Goal: Task Accomplishment & Management: Contribute content

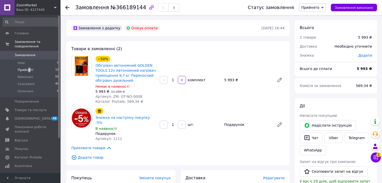
click at [28, 68] on span "Прийняті" at bounding box center [26, 70] width 16 height 5
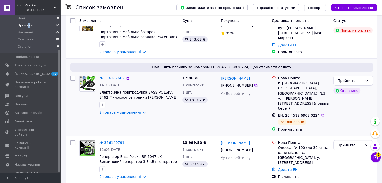
scroll to position [100, 0]
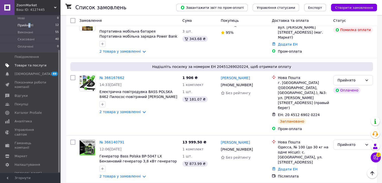
click at [34, 63] on span "Товари та послуги" at bounding box center [31, 65] width 32 height 5
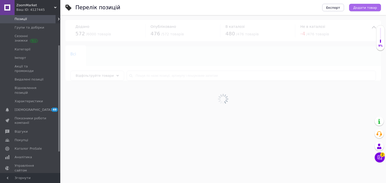
click at [373, 4] on button "Додати товар" at bounding box center [365, 8] width 32 height 8
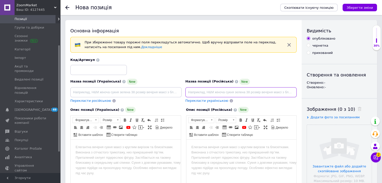
click at [231, 89] on input at bounding box center [240, 92] width 111 height 10
paste input ",Масляный обогреватель ,Масляные обогреватели радиаторы ,Радиатор электрический…"
type input ",Масляный обогреватель ,Масляные обогреватели радиаторы ,Радиатор электрический…"
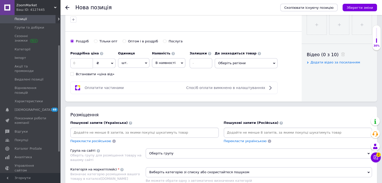
scroll to position [251, 0]
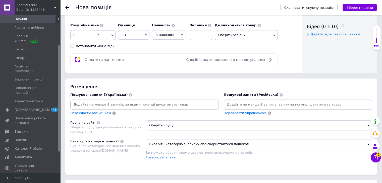
click at [260, 103] on input at bounding box center [298, 105] width 146 height 8
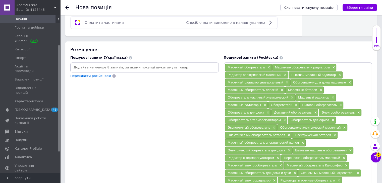
scroll to position [352, 0]
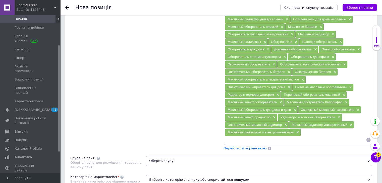
click at [258, 147] on span "Перекласти українською" at bounding box center [245, 149] width 43 height 4
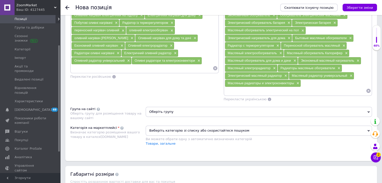
scroll to position [474, 0]
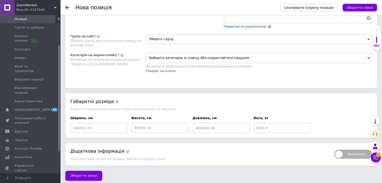
click at [211, 53] on span "Виберіть категорію зі списку або скористайтеся пошуком" at bounding box center [259, 58] width 226 height 10
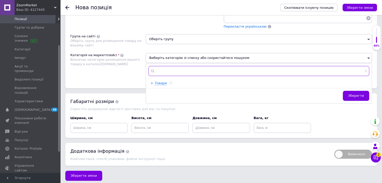
click at [198, 66] on input "text" at bounding box center [258, 71] width 221 height 10
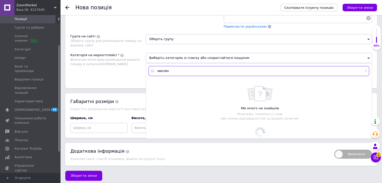
click at [158, 68] on input "маслян" at bounding box center [258, 71] width 221 height 10
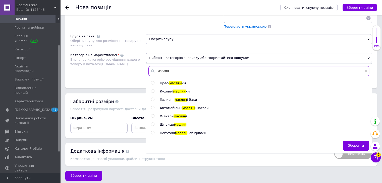
type input "маслян"
click at [169, 131] on span "Побутові" at bounding box center [167, 133] width 15 height 4
radio input "true"
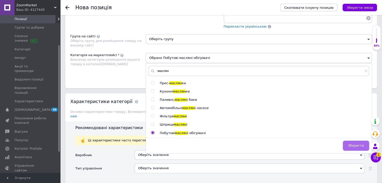
click at [358, 144] on span "Зберегти" at bounding box center [356, 146] width 16 height 4
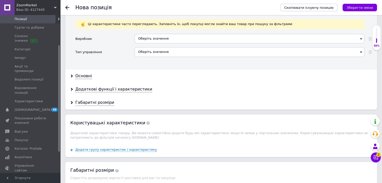
scroll to position [549, 0]
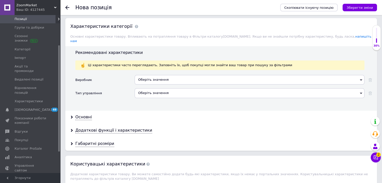
click at [158, 75] on div "Оберіть значення" at bounding box center [250, 80] width 230 height 10
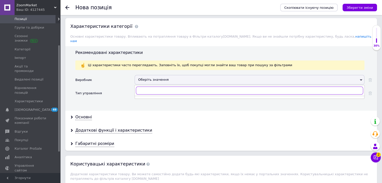
paste input "WetAir"
click at [140, 87] on input "WetAir" at bounding box center [249, 91] width 227 height 8
type input "WetAir"
click at [142, 99] on div "WetAir" at bounding box center [249, 101] width 224 height 5
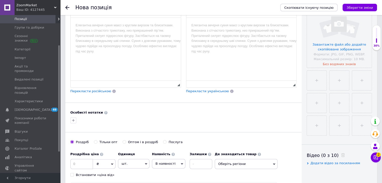
scroll to position [0, 0]
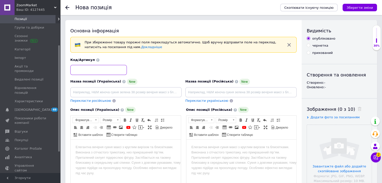
click at [87, 67] on input at bounding box center [98, 70] width 56 height 10
paste input "EM:WOH-9VW"
drag, startPoint x: 76, startPoint y: 69, endPoint x: 73, endPoint y: 70, distance: 3.6
click at [73, 70] on input "EM:WOH-9VW" at bounding box center [98, 70] width 56 height 10
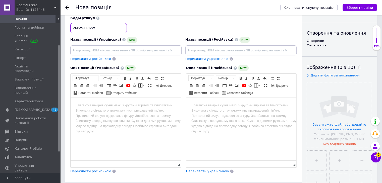
scroll to position [151, 0]
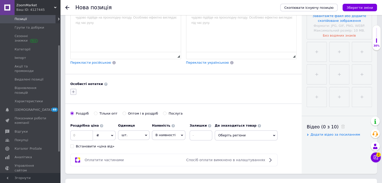
type input "ZM:WOH-9VW"
click at [73, 92] on icon "button" at bounding box center [73, 92] width 4 height 4
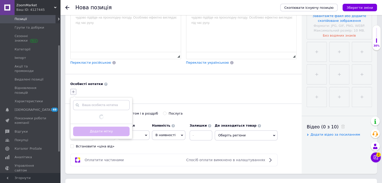
click at [73, 92] on icon "button" at bounding box center [73, 92] width 4 height 4
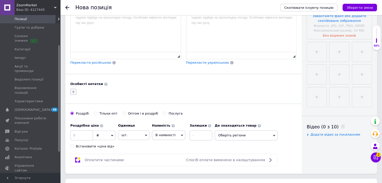
click at [73, 91] on icon "button" at bounding box center [73, 92] width 3 height 3
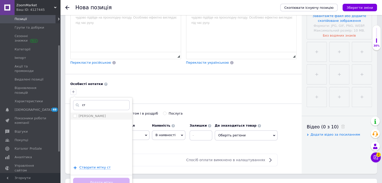
type input "ст"
click at [91, 117] on div "[PERSON_NAME]" at bounding box center [101, 116] width 56 height 5
checkbox input "true"
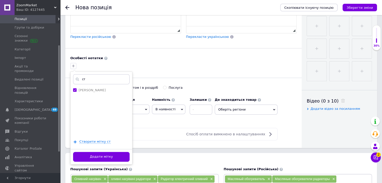
scroll to position [226, 0]
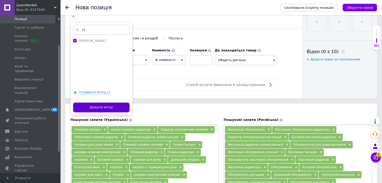
click at [102, 107] on button "Додати мітку" at bounding box center [101, 108] width 56 height 10
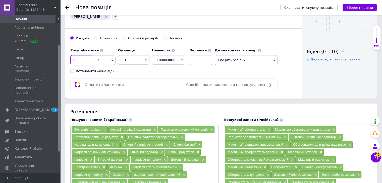
click at [80, 62] on input at bounding box center [81, 60] width 23 height 10
type input "5708"
click at [123, 37] on input "Оптом і в роздріб" at bounding box center [124, 37] width 3 height 3
radio input "true"
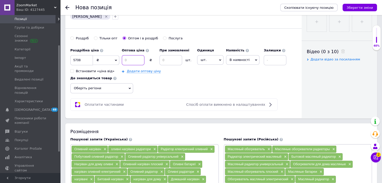
click at [130, 61] on input at bounding box center [133, 60] width 23 height 10
type input "2774"
click at [172, 61] on input at bounding box center [170, 60] width 23 height 10
type input "2"
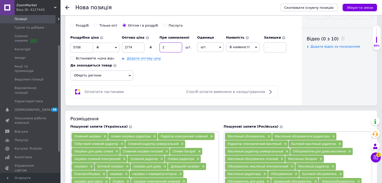
scroll to position [251, 0]
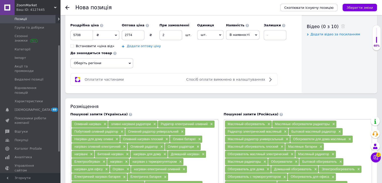
click at [151, 45] on link "Додати оптову ціну" at bounding box center [144, 46] width 34 height 4
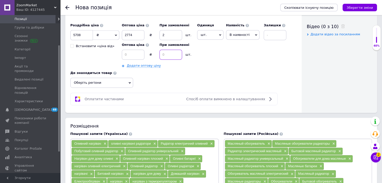
click at [172, 51] on input at bounding box center [170, 55] width 23 height 10
type input "4"
click at [136, 53] on input at bounding box center [133, 55] width 23 height 10
type input "2717"
click at [208, 33] on span "шт." at bounding box center [210, 35] width 26 height 10
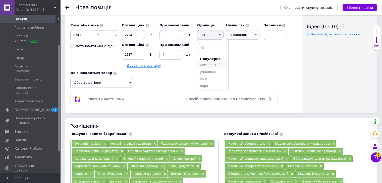
click at [210, 62] on li "комплект" at bounding box center [212, 65] width 31 height 7
click at [244, 33] on span "В наявності" at bounding box center [243, 35] width 20 height 4
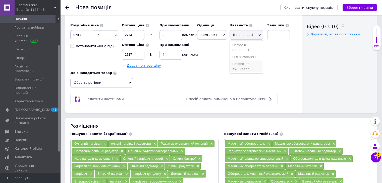
click at [242, 66] on li "Готово до відправки" at bounding box center [246, 67] width 33 height 12
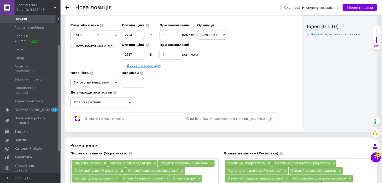
click at [123, 99] on span "Оберіть регіони" at bounding box center [101, 102] width 63 height 10
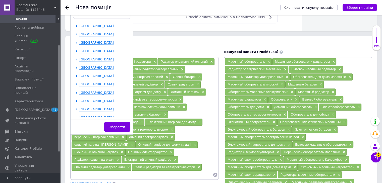
scroll to position [402, 0]
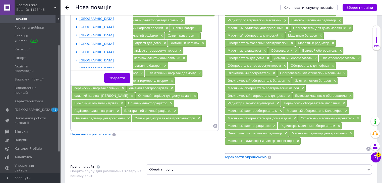
click at [95, 43] on span "[GEOGRAPHIC_DATA]" at bounding box center [96, 44] width 34 height 4
click at [78, 48] on div at bounding box center [78, 132] width 4 height 180
click at [79, 50] on input "checkbox" at bounding box center [80, 51] width 3 height 3
checkbox input "true"
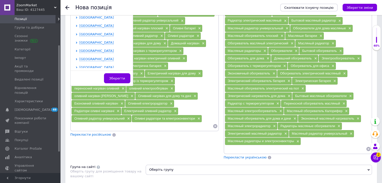
scroll to position [226, 0]
click at [96, 20] on span "[GEOGRAPHIC_DATA]" at bounding box center [96, 18] width 34 height 4
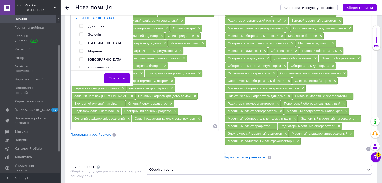
click at [81, 44] on input "checkbox" at bounding box center [80, 42] width 3 height 3
checkbox input "true"
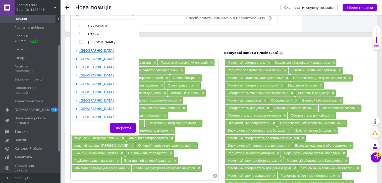
scroll to position [329, 0]
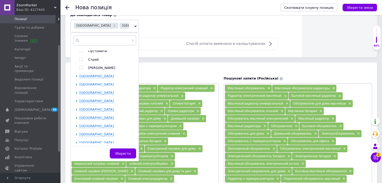
click at [93, 86] on span "[GEOGRAPHIC_DATA]" at bounding box center [96, 85] width 34 height 4
click at [80, 111] on input "checkbox" at bounding box center [80, 109] width 3 height 3
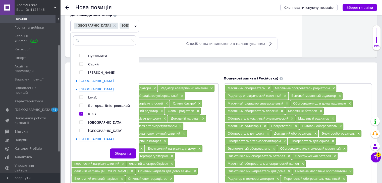
click at [80, 112] on input "checkbox" at bounding box center [80, 113] width 3 height 3
checkbox input "false"
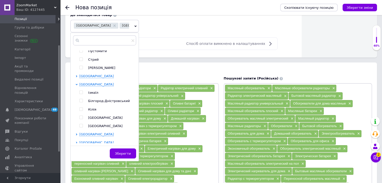
click at [82, 119] on span at bounding box center [81, 118] width 4 height 4
click at [82, 119] on input "checkbox" at bounding box center [80, 117] width 3 height 3
checkbox input "true"
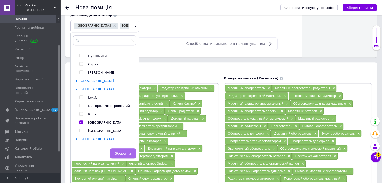
click at [127, 154] on span "Зберегти" at bounding box center [123, 154] width 16 height 4
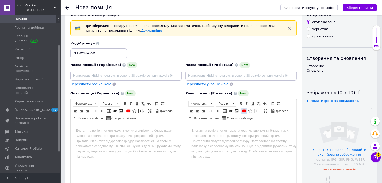
scroll to position [2, 0]
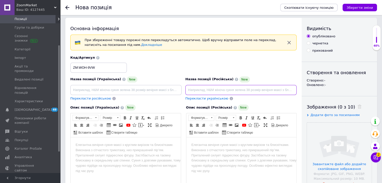
click at [292, 93] on input at bounding box center [240, 90] width 111 height 10
click at [275, 89] on input at bounding box center [240, 90] width 111 height 10
paste input "Радиатор электрический масляный WetAir WOH-9VW Обогреватели для дома масляные 2…"
type input "Радиатор электрический масляный WetAir WOH-9VW Обогреватели для дома масляные 2…"
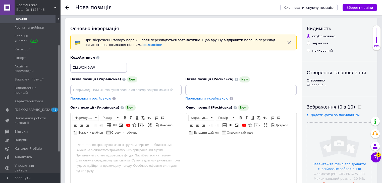
scroll to position [0, 0]
click at [250, 152] on html at bounding box center [241, 145] width 110 height 15
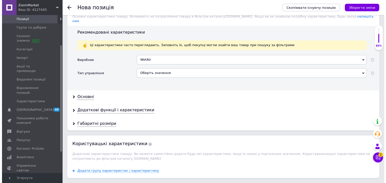
scroll to position [716, 0]
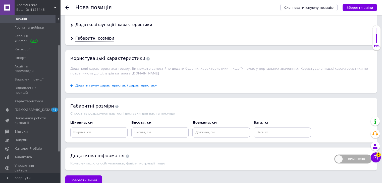
click at [112, 84] on span "Додати групу характеристик / характеристику" at bounding box center [116, 86] width 82 height 4
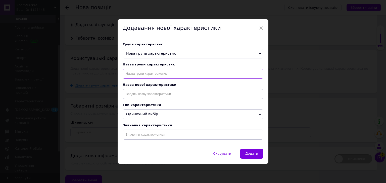
click at [156, 72] on input "text" at bounding box center [193, 74] width 141 height 10
type input "Тип назначения"
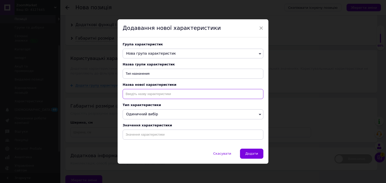
click at [167, 94] on input at bounding box center [193, 94] width 141 height 10
type input "Тип назначения"
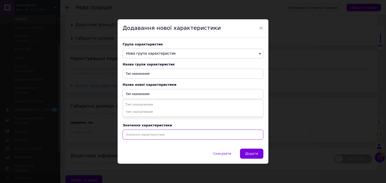
click at [184, 138] on input at bounding box center [193, 135] width 141 height 10
paste input "Радиатор электрический масляный WetAir WOH-9VW Обогреватели для дома масляные 2…"
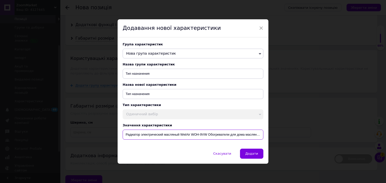
scroll to position [0, 74]
type input "Радиатор электрический масляный WetAir WOH-9VW Обогреватели для дома масляные 2…"
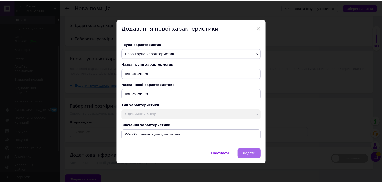
scroll to position [0, 0]
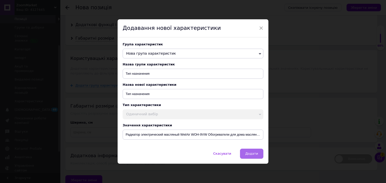
click at [258, 157] on button "Додати" at bounding box center [251, 154] width 23 height 10
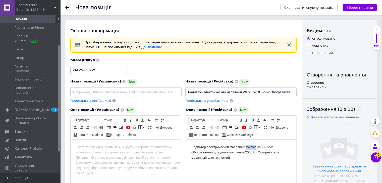
drag, startPoint x: 246, startPoint y: 146, endPoint x: 256, endPoint y: 147, distance: 9.6
click at [256, 147] on body "Радиатор электрический масляный WetAir WOH-9VW Обогреватели для дома масляные 2…" at bounding box center [241, 153] width 100 height 16
copy body "WetAir"
click at [245, 160] on body "Радиатор электрический масляный WetAir WOH-9VW Обогреватели для дома масляные 2…" at bounding box center [241, 153] width 100 height 16
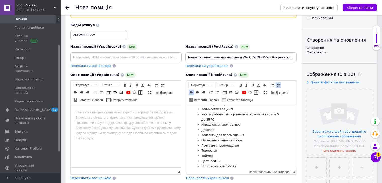
scroll to position [44, 0]
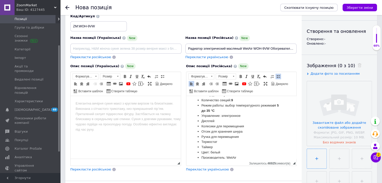
click at [326, 166] on input "file" at bounding box center [317, 159] width 20 height 20
type input "C:\fakepath\333.jpg"
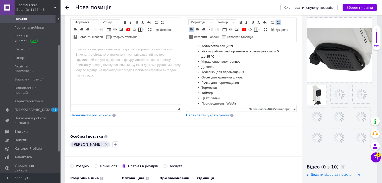
scroll to position [144, 0]
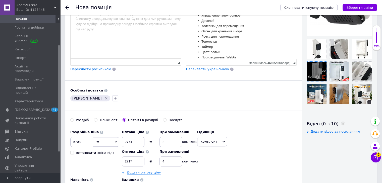
click at [323, 77] on icon at bounding box center [324, 77] width 4 height 4
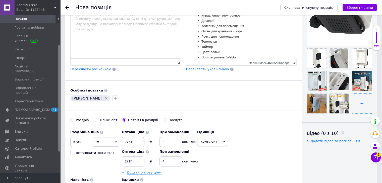
click at [358, 101] on input "file" at bounding box center [362, 104] width 20 height 20
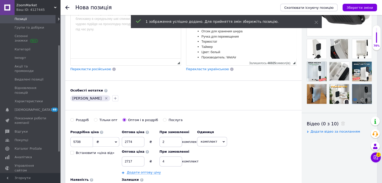
click at [355, 99] on icon at bounding box center [355, 100] width 4 height 4
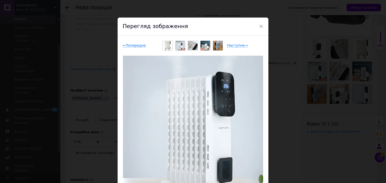
click at [283, 132] on div "× Перегляд зображення ← Попереднє Наступне → Видалити зображення Видалити всі з…" at bounding box center [193, 91] width 386 height 183
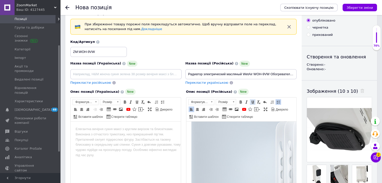
scroll to position [75, 0]
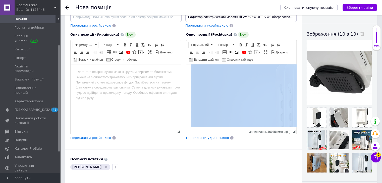
click at [251, 103] on img "Редактор, 10D1A3DF-7686-40C0-BD9F-DCE96577649E" at bounding box center [326, 154] width 271 height 271
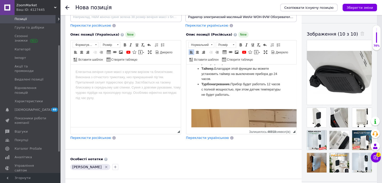
scroll to position [567, 0]
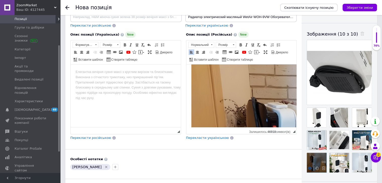
click at [309, 169] on use at bounding box center [310, 168] width 4 height 3
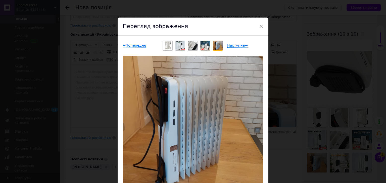
drag, startPoint x: 285, startPoint y: 113, endPoint x: 99, endPoint y: 49, distance: 196.7
click at [285, 113] on div "× Перегляд зображення ← Попереднє Наступне → Видалити зображення Видалити всі з…" at bounding box center [193, 91] width 386 height 183
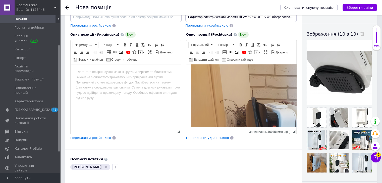
scroll to position [659, 0]
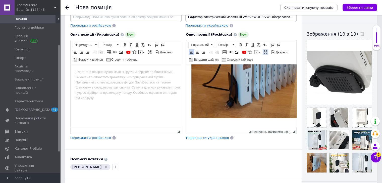
click at [263, 53] on span at bounding box center [265, 52] width 4 height 4
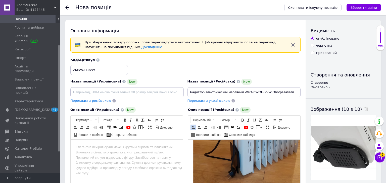
scroll to position [326, 0]
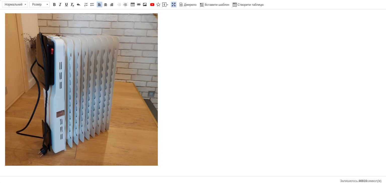
drag, startPoint x: 103, startPoint y: 4, endPoint x: 211, endPoint y: 101, distance: 144.7
click at [103, 4] on span at bounding box center [105, 5] width 4 height 4
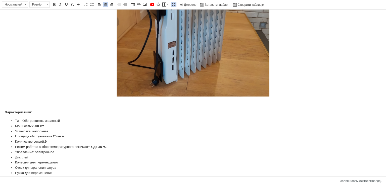
scroll to position [402, 0]
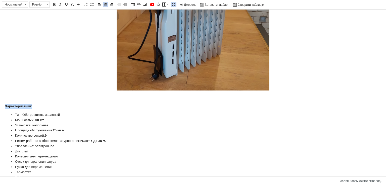
drag, startPoint x: 45, startPoint y: 107, endPoint x: 0, endPoint y: 105, distance: 45.2
click at [47, 5] on span at bounding box center [47, 5] width 5 height 6
click at [41, 11] on link "16" at bounding box center [45, 9] width 30 height 7
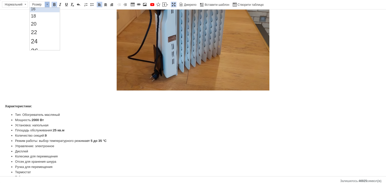
scroll to position [0, 0]
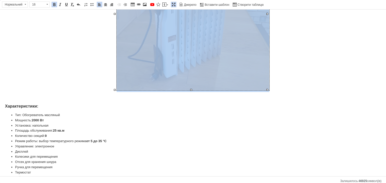
click at [240, 80] on img "Редактор, 10D1A3DF-7686-40C0-BD9F-DCE96577649E" at bounding box center [193, 14] width 153 height 153
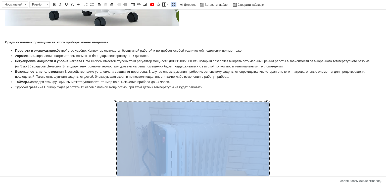
scroll to position [201, 0]
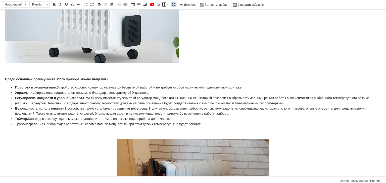
click at [0, 24] on html "Радиатор электрический масляный WetAir WOH-9VW Обогреватели для дома масляные 2…" at bounding box center [193, 103] width 386 height 588
drag, startPoint x: 104, startPoint y: 5, endPoint x: 205, endPoint y: 53, distance: 112.3
click at [104, 5] on span at bounding box center [105, 5] width 4 height 4
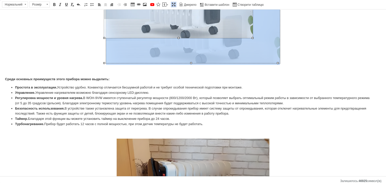
drag, startPoint x: 277, startPoint y: 63, endPoint x: 237, endPoint y: 38, distance: 47.6
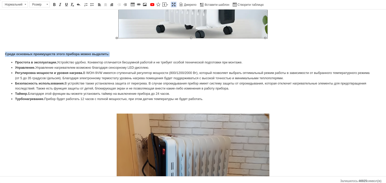
drag, startPoint x: 118, startPoint y: 53, endPoint x: 0, endPoint y: 51, distance: 117.5
click at [0, 51] on html "Радиатор электрический масляный WetAir WOH-9VW Обогреватели для дома масляные 2…" at bounding box center [193, 90] width 386 height 563
drag, startPoint x: 46, startPoint y: 4, endPoint x: 18, endPoint y: 3, distance: 28.9
click at [46, 4] on span at bounding box center [47, 4] width 2 height 1
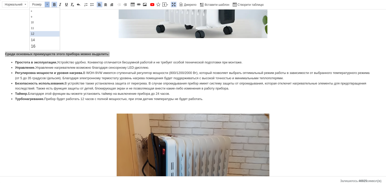
scroll to position [25, 0]
click at [43, 34] on link "16" at bounding box center [45, 34] width 30 height 7
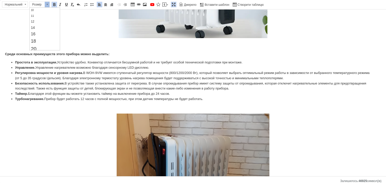
scroll to position [0, 0]
click at [84, 73] on font "Регулировка мощности и уровня нагрева. В WOH-9VW имеется ступенчатый регулятор …" at bounding box center [192, 75] width 354 height 9
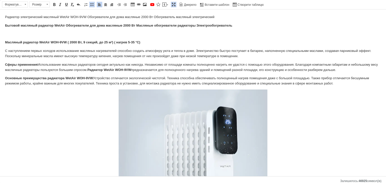
click at [338, 83] on p "Основные преимущества радиатора WetAir WOH-9VW Устройство отличается экологичес…" at bounding box center [193, 81] width 376 height 11
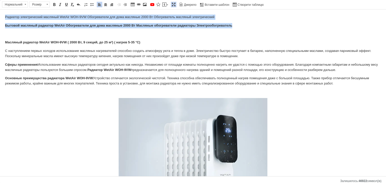
drag, startPoint x: 0, startPoint y: 18, endPoint x: 297, endPoint y: 24, distance: 297.4
click at [54, 3] on span at bounding box center [54, 5] width 4 height 4
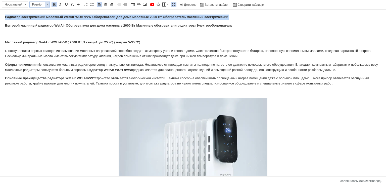
click at [47, 3] on span at bounding box center [47, 5] width 5 height 6
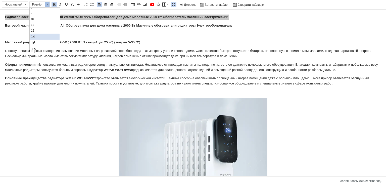
scroll to position [25, 0]
click at [42, 33] on link "16" at bounding box center [45, 34] width 30 height 7
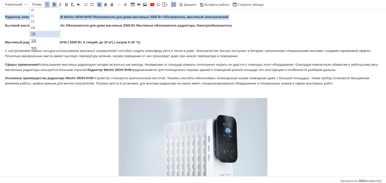
scroll to position [0, 0]
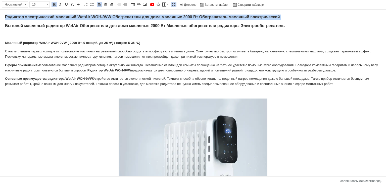
click at [78, 15] on p "Радиатор электрический масляный WetAir WOH-9VW Обогреватели для дома масляные 2…" at bounding box center [193, 18] width 376 height 6
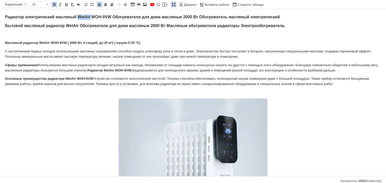
click at [78, 15] on p "Радиатор электрический масляный WetAir WOH-9VW Обогреватели для дома масляные 2…" at bounding box center [193, 18] width 376 height 6
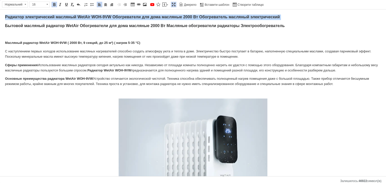
click at [78, 15] on p "Радиатор электрический масляный WetAir WOH-9VW Обогреватели для дома масляные 2…" at bounding box center [193, 18] width 376 height 6
copy strong "Радиатор электрический масляный WetAir WOH-9VW Обогреватели для дома масляные 2…"
click at [166, 3] on link "Вставити повідомлення" at bounding box center [164, 5] width 7 height 6
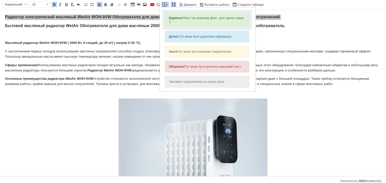
click at [193, 19] on div "Відмінно! Текст на зеленому фоні - для гарних новин :)" at bounding box center [207, 19] width 84 height 15
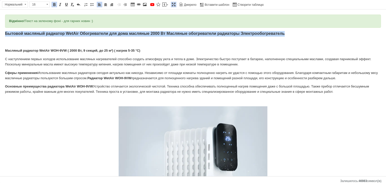
drag, startPoint x: 152, startPoint y: 20, endPoint x: 0, endPoint y: 19, distance: 152.4
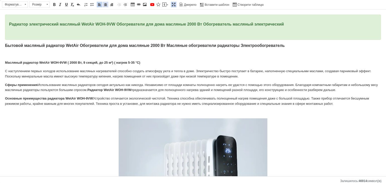
click at [103, 4] on span at bounding box center [105, 5] width 4 height 4
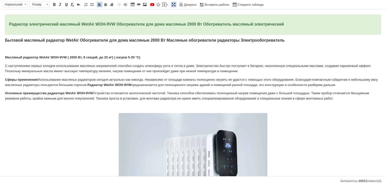
click at [164, 41] on strong "Бытовой масляный радиатор WetAir Обогреватели для дома масляные 2000 Вт Масляны…" at bounding box center [144, 40] width 279 height 4
click at [109, 5] on link "По правому краю" at bounding box center [112, 5] width 6 height 6
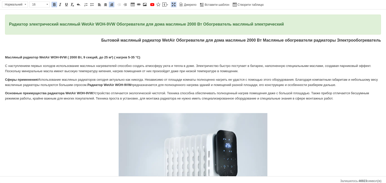
click at [66, 50] on p "Редактор, 10D1A3DF-7686-40C0-BD9F-DCE96577649E" at bounding box center [193, 49] width 376 height 5
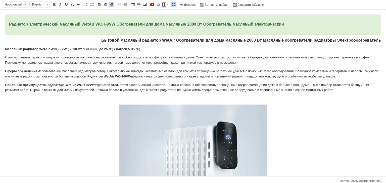
click at [165, 51] on p "Масляный радиатор WetAir WOH-9VW ( 2000 Вт, 9 секций, до 25 м²) ( нагрев 5-35 °…" at bounding box center [193, 49] width 376 height 5
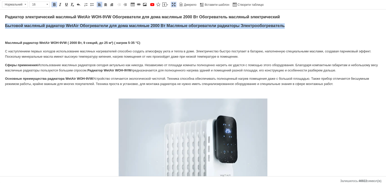
drag, startPoint x: 290, startPoint y: 27, endPoint x: 0, endPoint y: 24, distance: 290.3
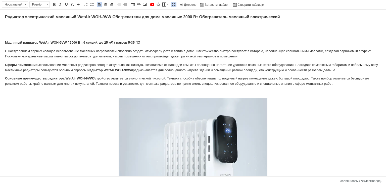
click at [21, 34] on p "Редактор, 10D1A3DF-7686-40C0-BD9F-DCE96577649E" at bounding box center [193, 34] width 376 height 5
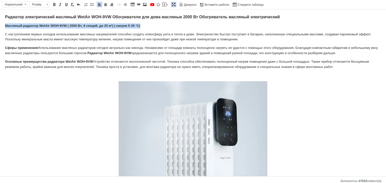
drag, startPoint x: 156, startPoint y: 24, endPoint x: 0, endPoint y: 24, distance: 155.9
click at [46, 3] on span at bounding box center [47, 5] width 5 height 6
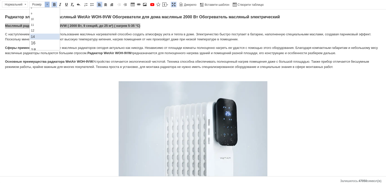
scroll to position [25, 0]
click at [37, 32] on link "16" at bounding box center [45, 34] width 30 height 7
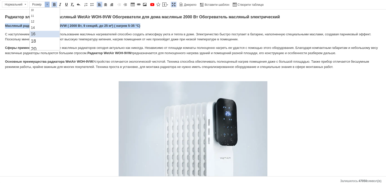
scroll to position [0, 0]
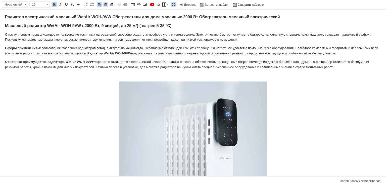
click at [103, 4] on span at bounding box center [105, 5] width 4 height 4
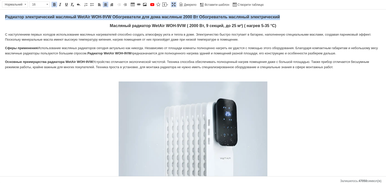
drag, startPoint x: 289, startPoint y: 17, endPoint x: 11, endPoint y: 14, distance: 277.7
copy strong "Радиатор электрический масляный WetAir WOH-9VW Обогреватели для дома масляные 2…"
click at [164, 4] on span at bounding box center [164, 5] width 4 height 4
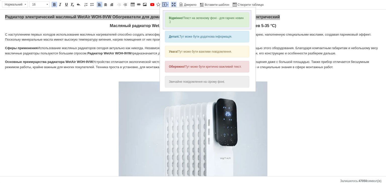
click at [193, 19] on div "Відмінно! Текст на зеленому фоні - для гарних новин :)" at bounding box center [207, 19] width 84 height 15
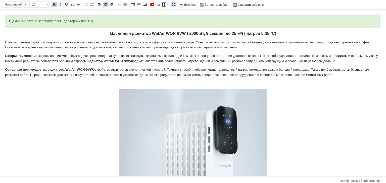
drag, startPoint x: 164, startPoint y: 16, endPoint x: 0, endPoint y: 16, distance: 164.0
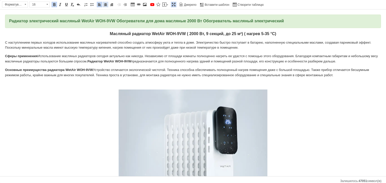
click at [105, 4] on span at bounding box center [105, 5] width 4 height 4
click at [245, 44] on font "С наступлением первых холодов использование масляных нагревателей способно созд…" at bounding box center [188, 45] width 366 height 9
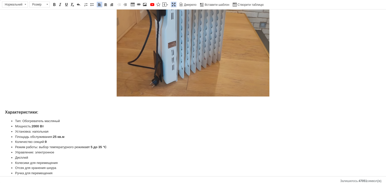
scroll to position [396, 0]
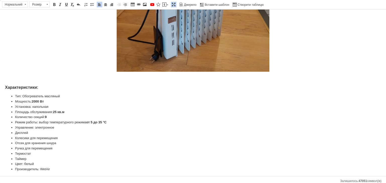
click at [171, 3] on span at bounding box center [173, 5] width 4 height 4
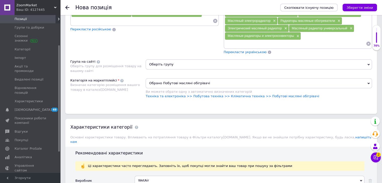
scroll to position [527, 0]
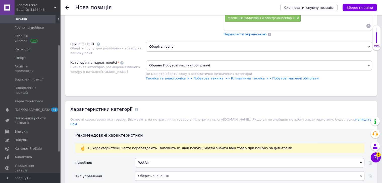
click at [200, 42] on span "Оберіть групу" at bounding box center [259, 47] width 226 height 10
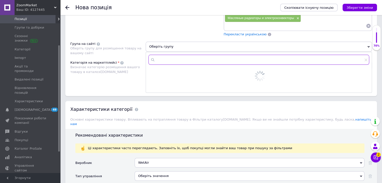
click at [195, 55] on input "text" at bounding box center [258, 60] width 221 height 10
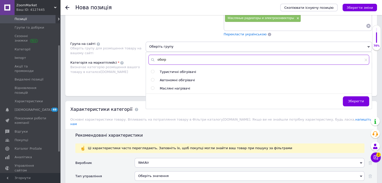
type input "обогр"
click at [153, 87] on input "radio" at bounding box center [152, 88] width 3 height 3
radio input "true"
drag, startPoint x: 358, startPoint y: 98, endPoint x: 354, endPoint y: 99, distance: 3.4
click at [358, 99] on span "Зберегти" at bounding box center [356, 101] width 16 height 4
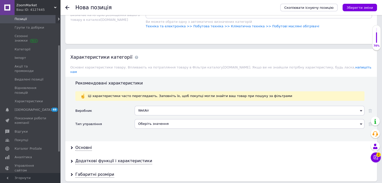
scroll to position [578, 0]
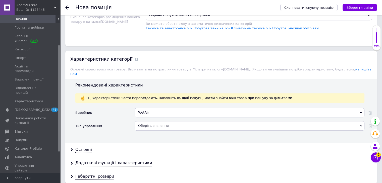
click at [148, 121] on div "Оберіть значення" at bounding box center [250, 126] width 230 height 10
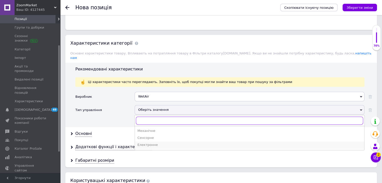
scroll to position [603, 0]
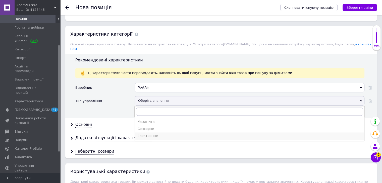
click at [156, 134] on div "Електронне" at bounding box center [249, 136] width 224 height 5
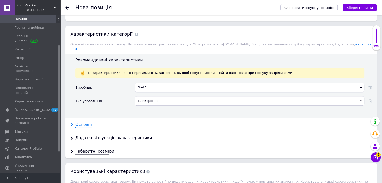
drag, startPoint x: 68, startPoint y: 117, endPoint x: 78, endPoint y: 118, distance: 10.4
click at [69, 118] on div "Основні" at bounding box center [221, 124] width 312 height 13
drag, startPoint x: 78, startPoint y: 118, endPoint x: 83, endPoint y: 118, distance: 5.0
click at [78, 122] on div "Основні" at bounding box center [83, 125] width 17 height 6
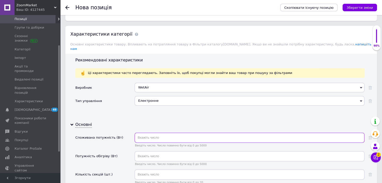
click at [166, 133] on input "text" at bounding box center [250, 138] width 230 height 10
type input "2000"
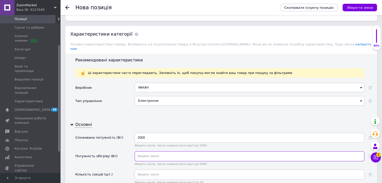
click at [169, 151] on input "text" at bounding box center [250, 156] width 230 height 10
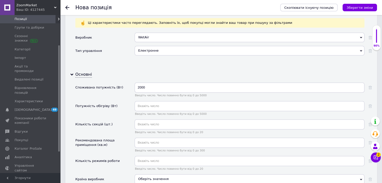
click at [163, 110] on div "Введіть число. Число повинно бути від 0 до 5000" at bounding box center [250, 110] width 230 height 18
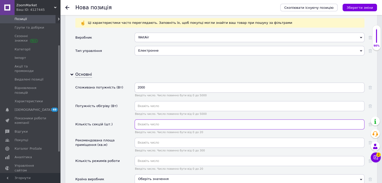
click at [163, 120] on input "text" at bounding box center [250, 125] width 230 height 10
type input "9"
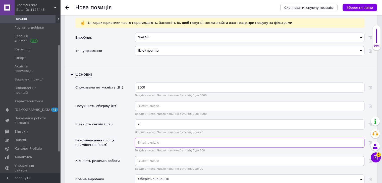
click at [148, 138] on input "text" at bounding box center [250, 143] width 230 height 10
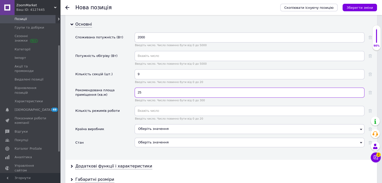
type input "25"
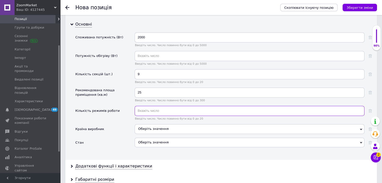
click at [153, 106] on input "text" at bounding box center [250, 111] width 230 height 10
type input "3"
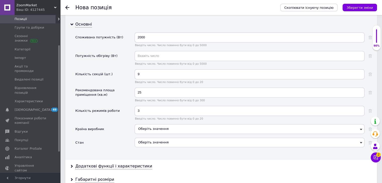
click at [155, 138] on div "Оберіть значення" at bounding box center [250, 143] width 230 height 10
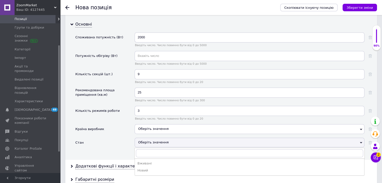
click at [145, 168] on div "Новий" at bounding box center [249, 170] width 224 height 5
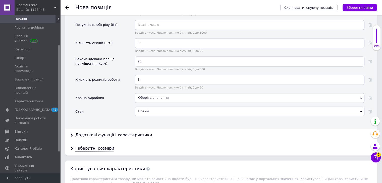
scroll to position [778, 0]
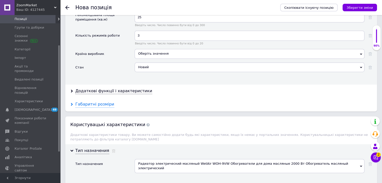
click at [102, 102] on div "Габаритні розміри" at bounding box center [94, 105] width 39 height 6
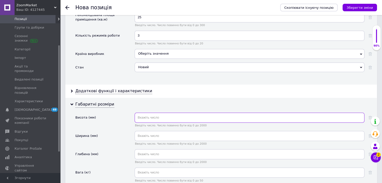
drag, startPoint x: 150, startPoint y: 108, endPoint x: 149, endPoint y: 94, distance: 14.6
click at [150, 113] on input "text" at bounding box center [250, 118] width 230 height 10
type input "685"
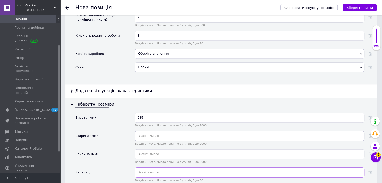
drag, startPoint x: 159, startPoint y: 166, endPoint x: 159, endPoint y: 158, distance: 8.1
click at [158, 168] on input "text" at bounding box center [250, 173] width 230 height 10
type input "9.4"
click at [166, 124] on span "Введіть число. Число повинно бути від 0 до 2000" at bounding box center [250, 125] width 230 height 3
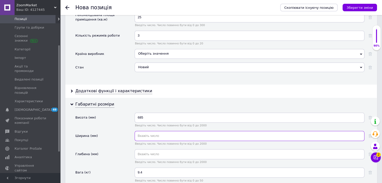
click at [159, 131] on input "text" at bounding box center [250, 136] width 230 height 10
type input "432"
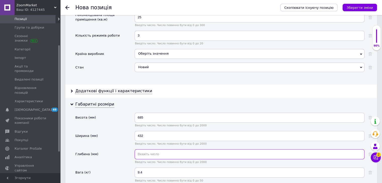
click at [142, 149] on input "text" at bounding box center [250, 154] width 230 height 10
type input "165"
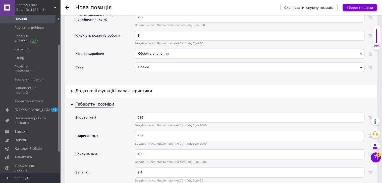
drag, startPoint x: 135, startPoint y: 80, endPoint x: 148, endPoint y: 88, distance: 15.4
click at [135, 88] on div "Додаткові функції і характеристики" at bounding box center [113, 91] width 77 height 6
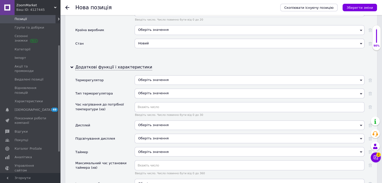
scroll to position [804, 0]
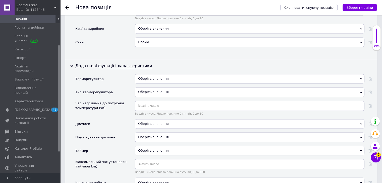
click at [164, 122] on span "Оберіть значення" at bounding box center [153, 124] width 30 height 4
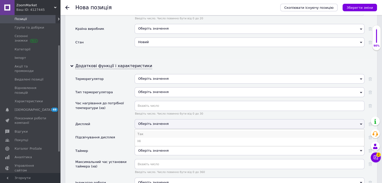
click at [156, 131] on li "Так" at bounding box center [249, 134] width 229 height 7
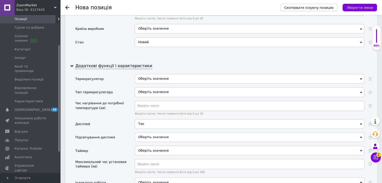
scroll to position [829, 0]
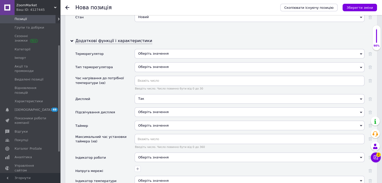
click at [165, 49] on span "Оберіть значення" at bounding box center [250, 54] width 230 height 10
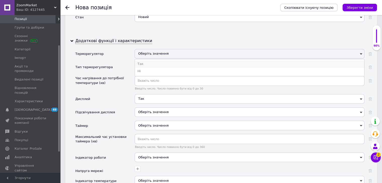
click at [150, 61] on li "Так" at bounding box center [249, 64] width 229 height 7
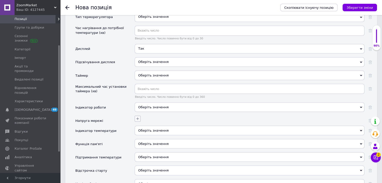
scroll to position [904, 0]
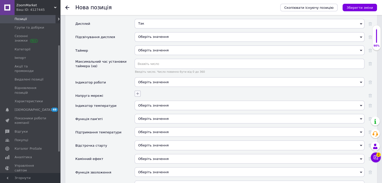
click at [138, 92] on icon "button" at bounding box center [138, 94] width 4 height 4
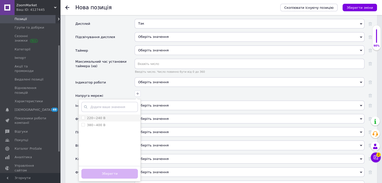
click at [92, 116] on label "220~240 В" at bounding box center [96, 118] width 19 height 4
checkbox В "true"
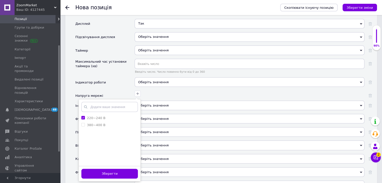
click at [103, 169] on button "Зберегти" at bounding box center [109, 174] width 56 height 10
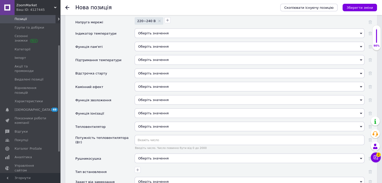
scroll to position [979, 0]
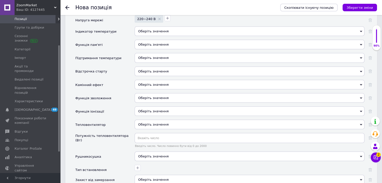
click at [111, 134] on div "Потужність тепловентилятора (Вт)" at bounding box center [103, 138] width 57 height 9
drag, startPoint x: 127, startPoint y: 127, endPoint x: 119, endPoint y: 129, distance: 7.4
click at [119, 133] on div "Потужність тепловентилятора (Вт)" at bounding box center [104, 142] width 59 height 18
click at [120, 134] on div "Потужність тепловентилятора (Вт)" at bounding box center [103, 138] width 57 height 9
click at [121, 134] on div "Потужність тепловентилятора (Вт)" at bounding box center [103, 138] width 57 height 9
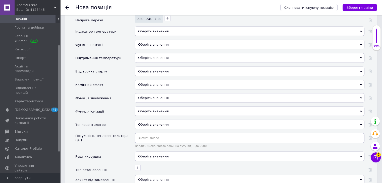
click at [122, 134] on div "Потужність тепловентилятора (Вт)" at bounding box center [103, 138] width 57 height 9
drag, startPoint x: 126, startPoint y: 130, endPoint x: 121, endPoint y: 128, distance: 5.0
click at [120, 134] on div "Потужність тепловентилятора (Вт)" at bounding box center [103, 138] width 57 height 9
click at [124, 134] on div "Потужність тепловентилятора (Вт)" at bounding box center [103, 138] width 57 height 9
drag, startPoint x: 127, startPoint y: 129, endPoint x: 122, endPoint y: 129, distance: 5.0
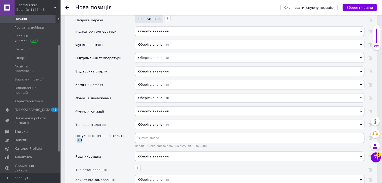
click at [122, 133] on div "Потужність тепловентилятора (Вт)" at bounding box center [104, 142] width 59 height 18
click at [125, 133] on div "Потужність тепловентилятора (Вт)" at bounding box center [103, 138] width 57 height 10
drag, startPoint x: 121, startPoint y: 129, endPoint x: 128, endPoint y: 129, distance: 6.8
click at [128, 133] on div "Потужність тепловентилятора (Вт)" at bounding box center [104, 142] width 59 height 18
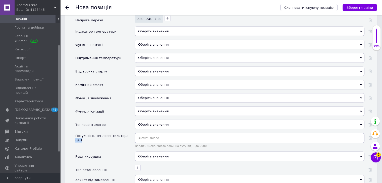
drag, startPoint x: 127, startPoint y: 129, endPoint x: 121, endPoint y: 129, distance: 6.3
click at [121, 133] on div "Потужність тепловентилятора (Вт)" at bounding box center [104, 142] width 59 height 18
click at [123, 134] on div "Потужність тепловентилятора (Вт)" at bounding box center [103, 138] width 57 height 9
drag, startPoint x: 121, startPoint y: 129, endPoint x: 131, endPoint y: 129, distance: 9.5
click at [131, 133] on div "Потужність тепловентилятора (Вт)" at bounding box center [104, 142] width 59 height 18
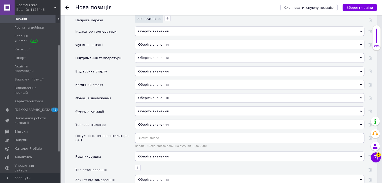
click at [130, 133] on div "Потужність тепловентилятора (Вт)" at bounding box center [104, 142] width 59 height 18
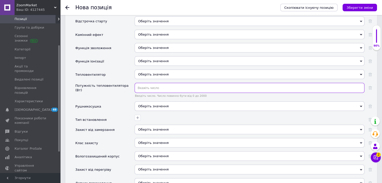
click at [141, 83] on input "text" at bounding box center [250, 88] width 230 height 10
click at [137, 116] on icon "button" at bounding box center [138, 118] width 4 height 4
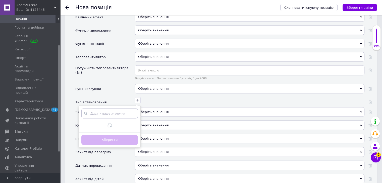
scroll to position [1080, 0]
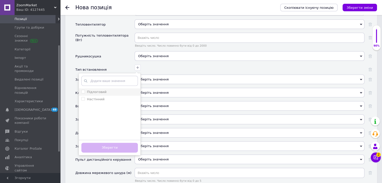
drag, startPoint x: 99, startPoint y: 79, endPoint x: 99, endPoint y: 84, distance: 4.3
click at [99, 89] on li "Підлоговий" at bounding box center [110, 92] width 62 height 7
checkbox input "true"
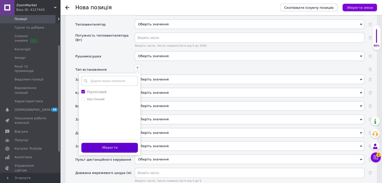
click at [117, 143] on button "Зберегти" at bounding box center [109, 148] width 56 height 10
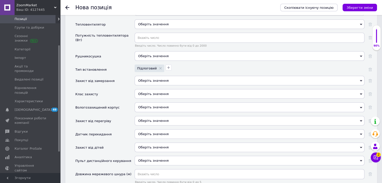
click at [162, 79] on span "Оберіть значення" at bounding box center [153, 81] width 30 height 4
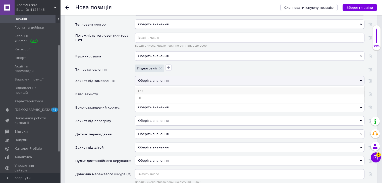
click at [153, 88] on li "Так" at bounding box center [249, 91] width 229 height 7
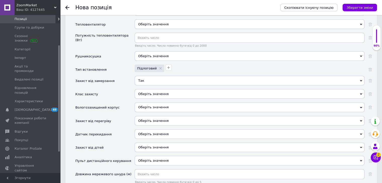
click at [143, 119] on span "Оберіть значення" at bounding box center [153, 121] width 30 height 4
click at [110, 116] on div "Захист від перегріву" at bounding box center [104, 122] width 59 height 13
click at [149, 132] on span "Оберіть значення" at bounding box center [153, 134] width 30 height 4
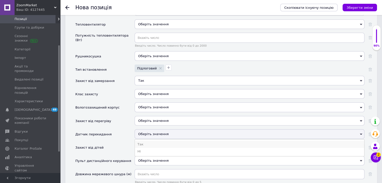
click at [145, 141] on li "Так" at bounding box center [249, 144] width 229 height 7
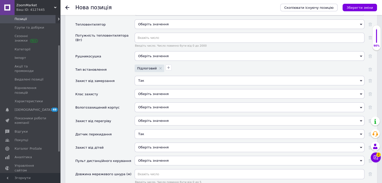
click at [146, 146] on span "Оберіть значення" at bounding box center [153, 148] width 30 height 4
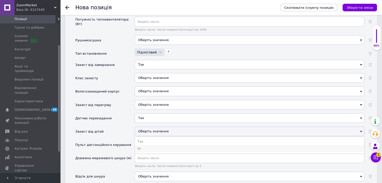
scroll to position [1105, 0]
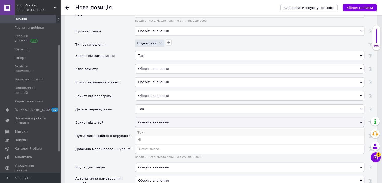
click at [148, 129] on li "Так" at bounding box center [249, 132] width 229 height 7
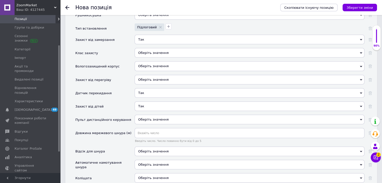
scroll to position [1130, 0]
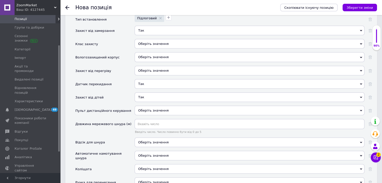
click at [148, 141] on span "Оберіть значення" at bounding box center [153, 143] width 30 height 4
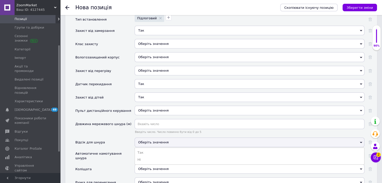
click at [145, 149] on li "Так" at bounding box center [249, 152] width 229 height 7
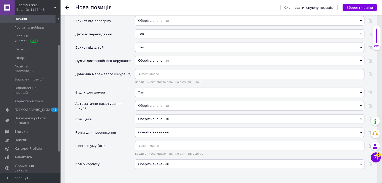
scroll to position [1180, 0]
drag, startPoint x: 151, startPoint y: 105, endPoint x: 151, endPoint y: 108, distance: 2.8
click at [151, 117] on span "Оберіть значення" at bounding box center [153, 119] width 30 height 4
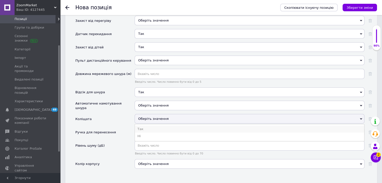
click at [145, 126] on li "Так" at bounding box center [249, 129] width 229 height 7
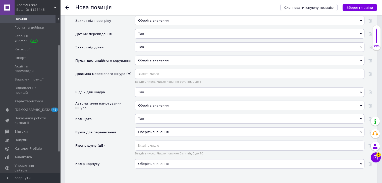
click at [141, 159] on div "Оберіть значення" at bounding box center [250, 164] width 230 height 10
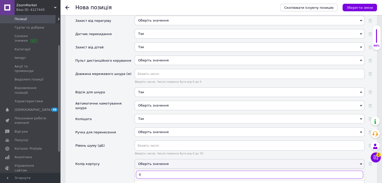
scroll to position [1205, 0]
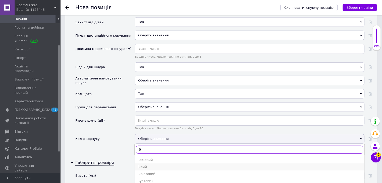
type input "б"
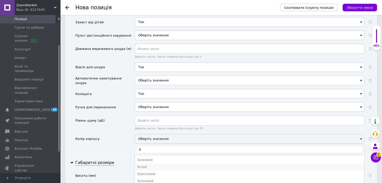
click at [151, 165] on div "Білий" at bounding box center [249, 167] width 224 height 5
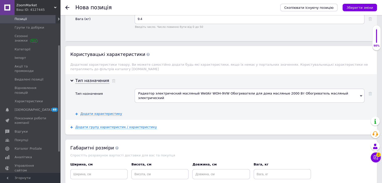
scroll to position [1450, 0]
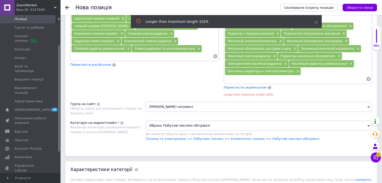
scroll to position [474, 0]
click at [297, 70] on span "×" at bounding box center [297, 72] width 4 height 4
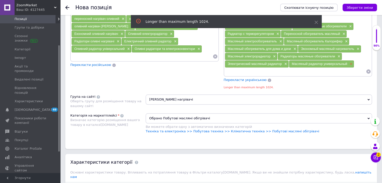
click at [349, 62] on span "×" at bounding box center [350, 64] width 4 height 4
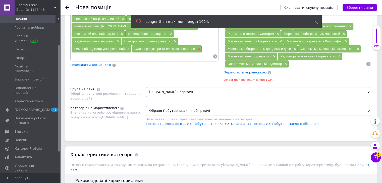
click at [200, 47] on span "×" at bounding box center [198, 49] width 4 height 4
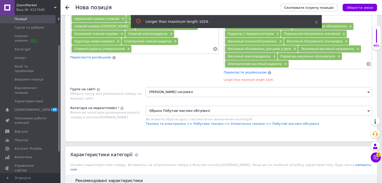
click at [128, 47] on span "×" at bounding box center [128, 49] width 4 height 4
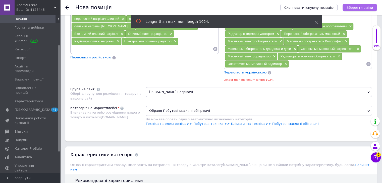
click at [354, 7] on icon "Зберегти зміни" at bounding box center [360, 8] width 26 height 4
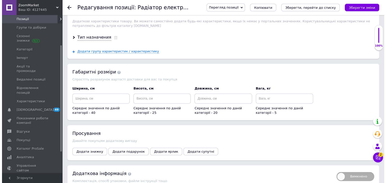
scroll to position [763, 0]
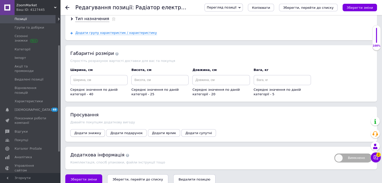
click at [97, 129] on button "Додати знижку" at bounding box center [87, 133] width 35 height 8
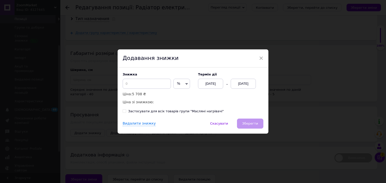
click at [139, 79] on div "Знижка % ₴ Ціна: 5 708 ₴ Ціна зі знижкою:" at bounding box center [158, 89] width 70 height 33
click at [139, 83] on input at bounding box center [147, 84] width 48 height 10
type input "50"
click at [249, 82] on div "[DATE]" at bounding box center [243, 84] width 25 height 10
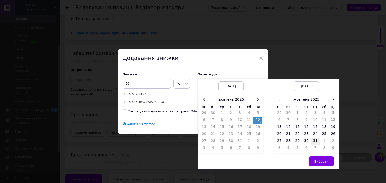
click at [316, 142] on td "31" at bounding box center [315, 142] width 9 height 7
click at [323, 161] on span "Вибрати" at bounding box center [321, 162] width 15 height 4
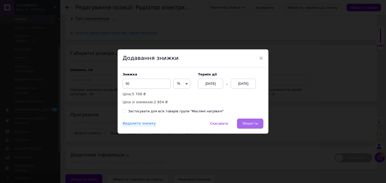
click at [246, 122] on span "Зберегти" at bounding box center [250, 124] width 16 height 4
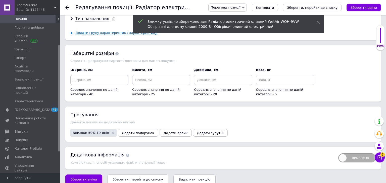
scroll to position [743, 0]
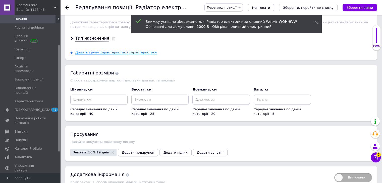
click at [135, 151] on span "Додати подарунок" at bounding box center [138, 153] width 32 height 4
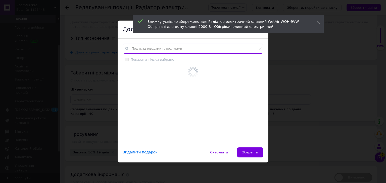
click at [162, 52] on input "text" at bounding box center [193, 49] width 141 height 10
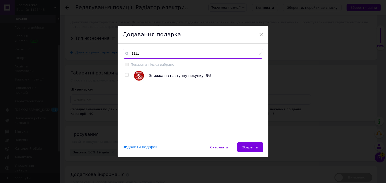
type input "1111"
drag, startPoint x: 126, startPoint y: 75, endPoint x: 130, endPoint y: 78, distance: 5.3
click at [126, 75] on input "checkbox" at bounding box center [126, 75] width 3 height 3
checkbox input "true"
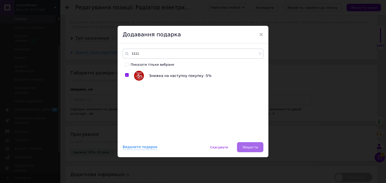
click at [250, 150] on button "Зберегти" at bounding box center [250, 147] width 26 height 10
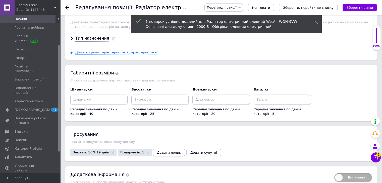
click at [157, 151] on span "Додати ярлик" at bounding box center [169, 153] width 24 height 4
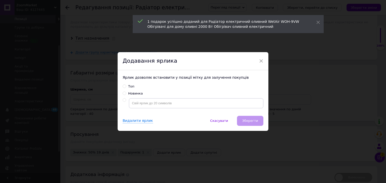
click at [123, 87] on input "Топ" at bounding box center [124, 86] width 3 height 3
radio input "true"
click at [251, 120] on span "Зберегти" at bounding box center [250, 121] width 16 height 4
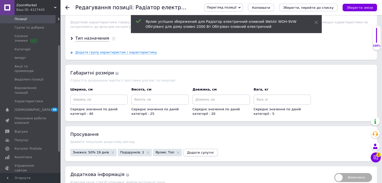
click at [187, 151] on span "Додати супутні" at bounding box center [200, 153] width 27 height 4
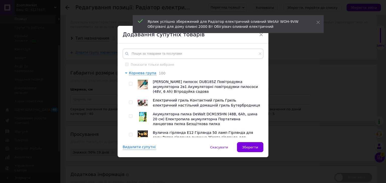
drag, startPoint x: 131, startPoint y: 86, endPoint x: 128, endPoint y: 92, distance: 6.5
click at [130, 86] on input "checkbox" at bounding box center [130, 83] width 3 height 3
checkbox input "true"
click at [129, 103] on input "checkbox" at bounding box center [130, 102] width 3 height 3
checkbox input "true"
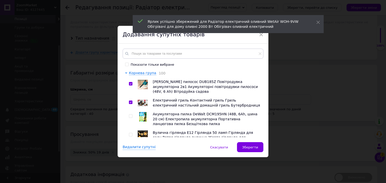
drag, startPoint x: 129, startPoint y: 117, endPoint x: 131, endPoint y: 124, distance: 7.8
click at [129, 118] on input "checkbox" at bounding box center [130, 116] width 3 height 3
checkbox input "true"
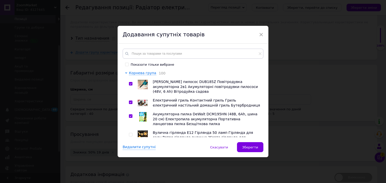
click at [129, 135] on input "checkbox" at bounding box center [130, 134] width 3 height 3
checkbox input "true"
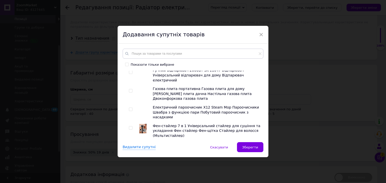
scroll to position [100, 0]
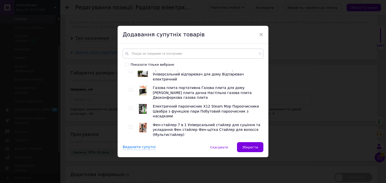
click at [130, 88] on input "checkbox" at bounding box center [130, 89] width 3 height 3
checkbox input "true"
drag, startPoint x: 130, startPoint y: 97, endPoint x: 129, endPoint y: 99, distance: 2.9
click at [129, 104] on div at bounding box center [131, 111] width 5 height 15
click at [129, 107] on input "checkbox" at bounding box center [130, 108] width 3 height 3
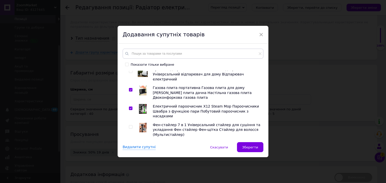
checkbox input "true"
click at [131, 126] on input "checkbox" at bounding box center [130, 127] width 3 height 3
checkbox input "true"
click at [131, 144] on input "checkbox" at bounding box center [130, 145] width 3 height 3
checkbox input "true"
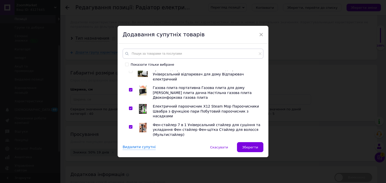
click at [130, 72] on input "checkbox" at bounding box center [130, 71] width 3 height 3
checkbox input "true"
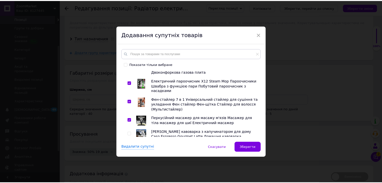
scroll to position [151, 0]
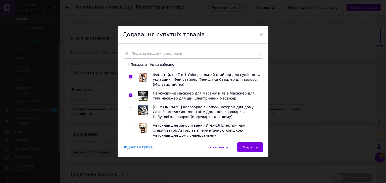
drag, startPoint x: 130, startPoint y: 96, endPoint x: 130, endPoint y: 108, distance: 12.3
click at [130, 108] on input "checkbox" at bounding box center [130, 109] width 3 height 3
checkbox input "true"
drag, startPoint x: 130, startPoint y: 113, endPoint x: 175, endPoint y: 131, distance: 48.1
click at [130, 126] on input "checkbox" at bounding box center [130, 127] width 3 height 3
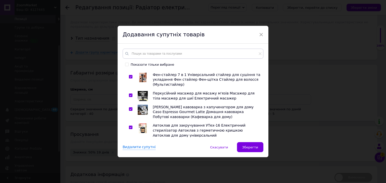
checkbox input "true"
drag, startPoint x: 263, startPoint y: 150, endPoint x: 251, endPoint y: 148, distance: 11.7
click at [252, 148] on div "Видалити супутні   Скасувати   Зберегти" at bounding box center [193, 149] width 151 height 15
click at [250, 148] on span "Зберегти" at bounding box center [250, 148] width 16 height 4
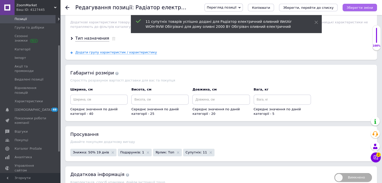
click at [360, 8] on icon "Зберегти зміни" at bounding box center [360, 8] width 26 height 4
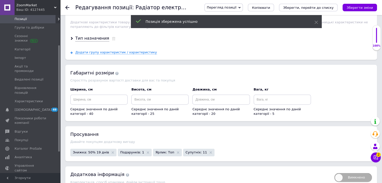
click at [314, 21] on div "Позиція збережена успішно" at bounding box center [226, 21] width 191 height 13
click at [316, 21] on icon at bounding box center [316, 23] width 4 height 4
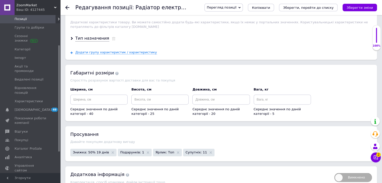
click at [236, 9] on span "Перегляд позиції" at bounding box center [222, 8] width 30 height 4
click at [249, 23] on li "Зберегти та переглянути на маркетплейсі" at bounding box center [244, 24] width 79 height 7
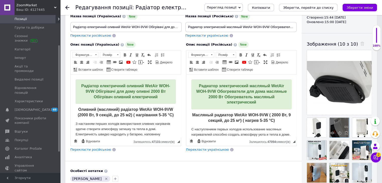
scroll to position [90, 0]
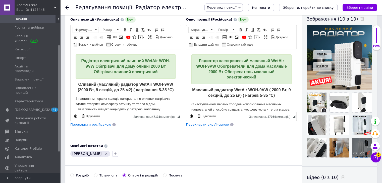
click at [369, 154] on icon at bounding box center [369, 153] width 4 height 4
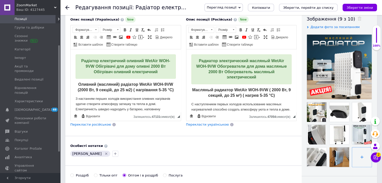
click at [356, 157] on input "file" at bounding box center [362, 158] width 20 height 20
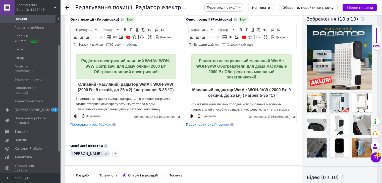
click at [316, 155] on use at bounding box center [317, 153] width 4 height 4
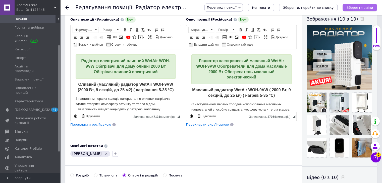
click at [369, 9] on icon "Зберегти зміни" at bounding box center [360, 8] width 26 height 4
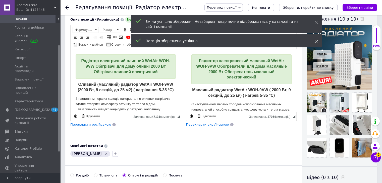
click at [315, 40] on icon at bounding box center [316, 42] width 4 height 4
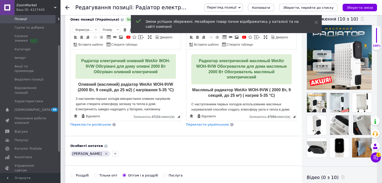
click at [314, 20] on div "Зміни успішно збережені. Незабаром товар почне відображатись у каталозі та на с…" at bounding box center [226, 24] width 191 height 18
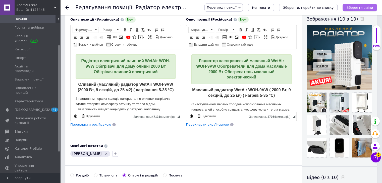
click at [367, 9] on icon "Зберегти зміни" at bounding box center [360, 8] width 26 height 4
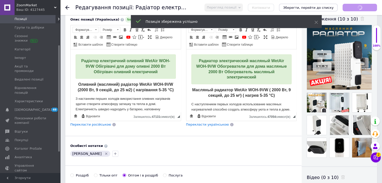
click at [130, 70] on strong "Радіатор електричний оливний WetAir WOH-9VW Обігрівачі для дому оливні 2000 Вт …" at bounding box center [125, 66] width 89 height 15
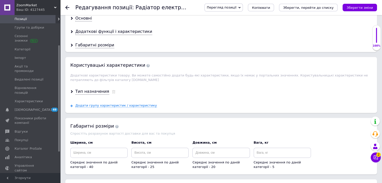
scroll to position [763, 0]
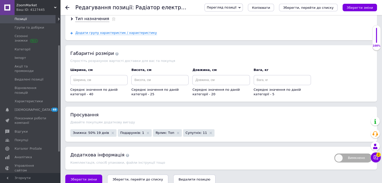
click at [238, 4] on span "Перегляд позиції" at bounding box center [223, 8] width 38 height 8
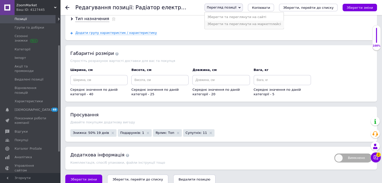
click at [252, 26] on li "Зберегти та переглянути на маркетплейсі" at bounding box center [244, 24] width 79 height 7
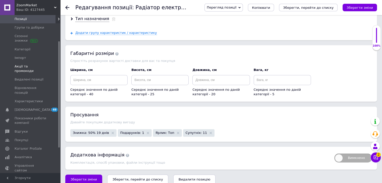
scroll to position [20, 0]
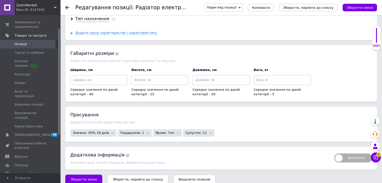
click at [32, 42] on span "Позиції" at bounding box center [31, 44] width 32 height 5
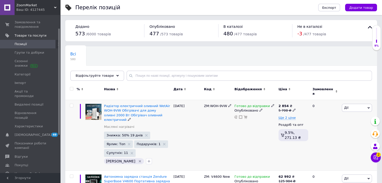
drag, startPoint x: 361, startPoint y: 104, endPoint x: 346, endPoint y: 109, distance: 15.2
click at [361, 104] on span "Дії" at bounding box center [357, 108] width 30 height 8
click at [325, 129] on li "Копіювати" at bounding box center [338, 131] width 67 height 7
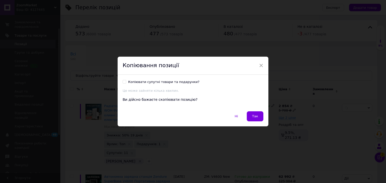
click at [123, 82] on input "Копіювати супутні товари та подарунки?" at bounding box center [124, 81] width 3 height 3
checkbox input "true"
click at [257, 117] on button "Так" at bounding box center [255, 116] width 17 height 10
